Goal: Find specific page/section: Find specific page/section

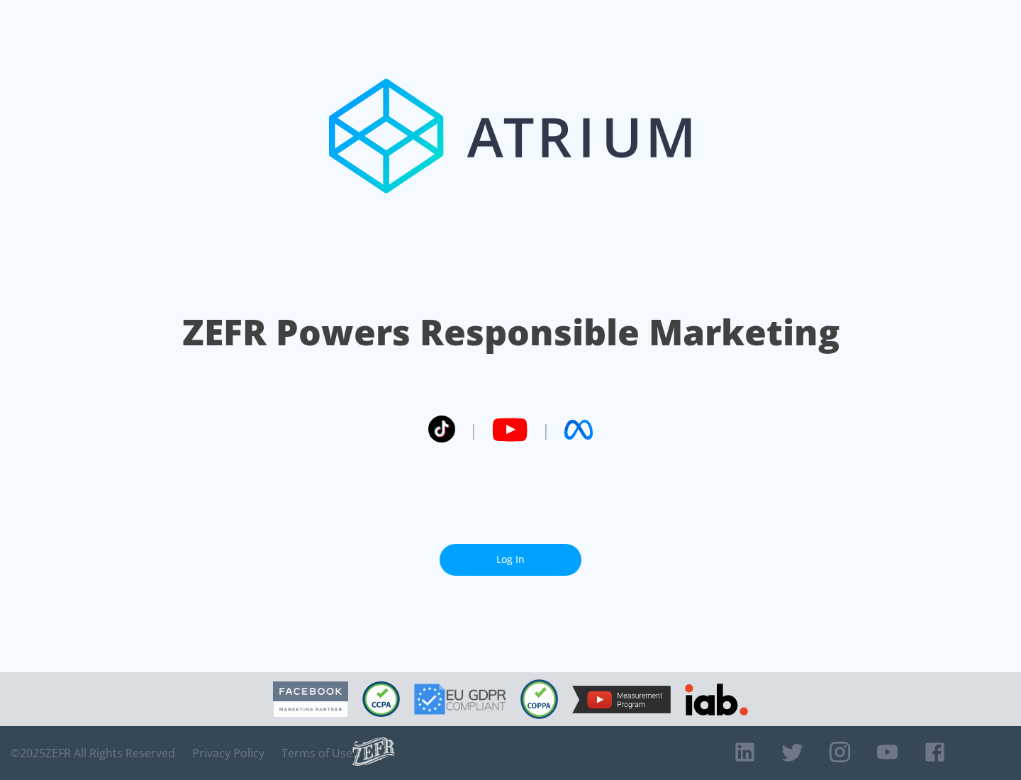
click at [511, 560] on link "Log In" at bounding box center [511, 560] width 142 height 32
